Goal: Task Accomplishment & Management: Manage account settings

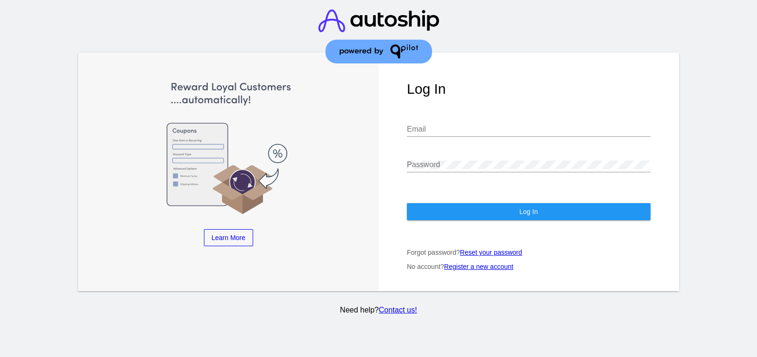
type input "[EMAIL_ADDRESS][DOMAIN_NAME]"
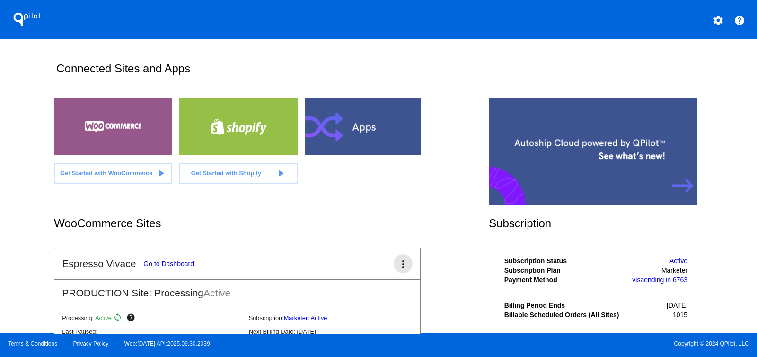
click at [397, 264] on mat-icon "more_vert" at bounding box center [402, 263] width 11 height 11
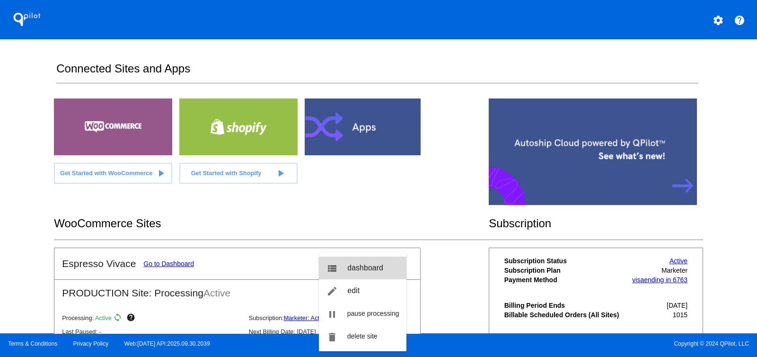
click at [383, 271] on link "view_list dashboard" at bounding box center [363, 267] width 88 height 23
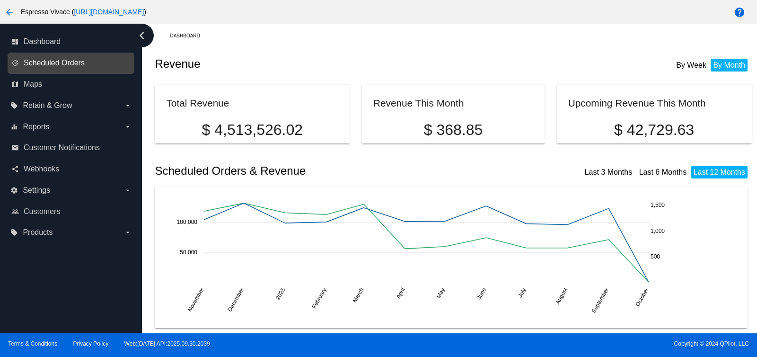
click at [59, 66] on span "Scheduled Orders" at bounding box center [54, 63] width 61 height 9
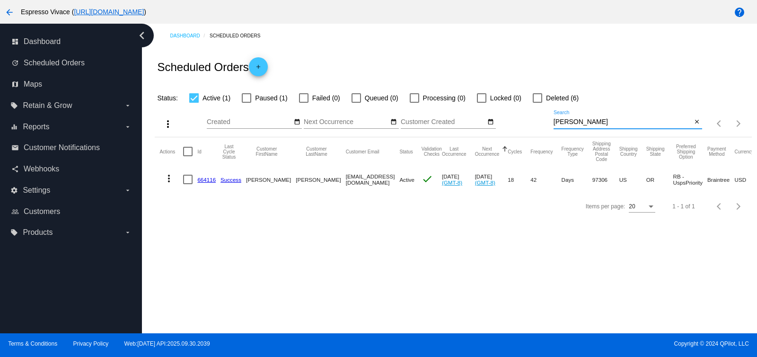
drag, startPoint x: 583, startPoint y: 122, endPoint x: 396, endPoint y: 138, distance: 188.1
click at [404, 100] on app-dashboard-scheduled-orders "Scheduled Orders add Status: Active (1) Paused (1) Failed (0) Queued (0) Proces…" at bounding box center [453, 134] width 597 height 172
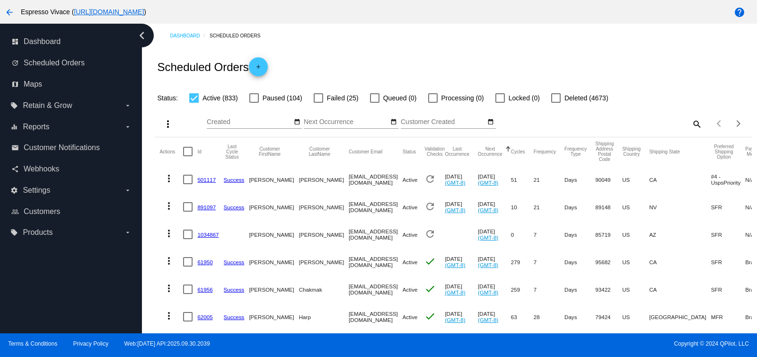
click at [691, 124] on mat-icon "search" at bounding box center [696, 123] width 11 height 15
click at [622, 126] on input "Search" at bounding box center [628, 122] width 149 height 8
paste input "[EMAIL_ADDRESS][DOMAIN_NAME]"
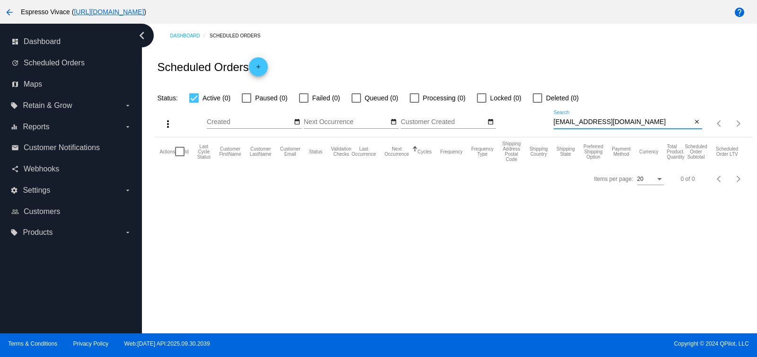
type input "[EMAIL_ADDRESS][DOMAIN_NAME]"
